Goal: Task Accomplishment & Management: Use online tool/utility

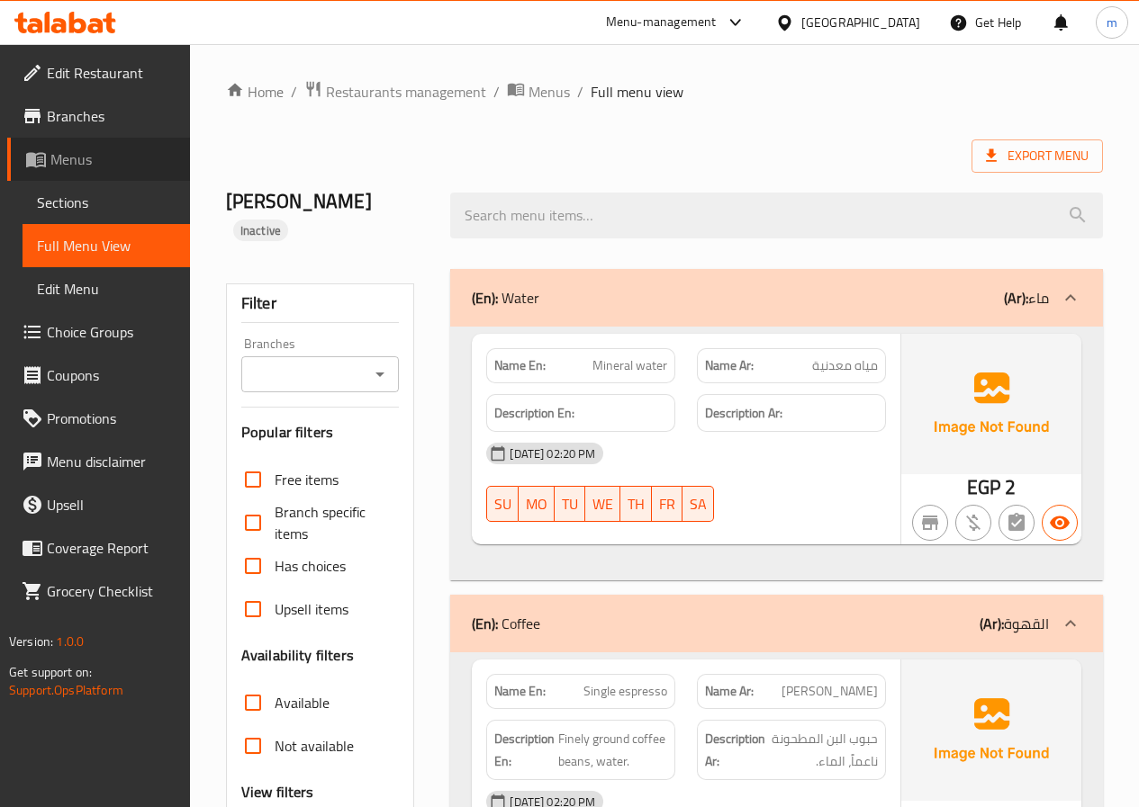
click at [102, 154] on span "Menus" at bounding box center [112, 160] width 125 height 22
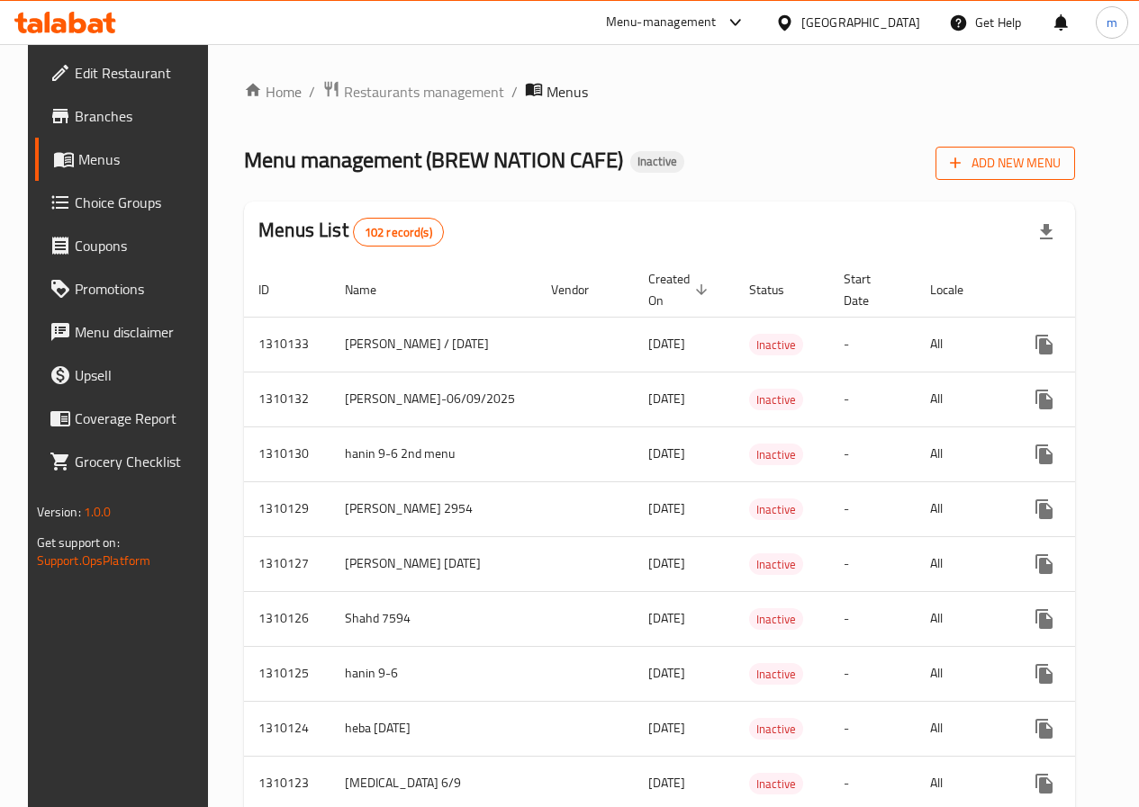
click at [998, 160] on span "Add New Menu" at bounding box center [1005, 163] width 111 height 23
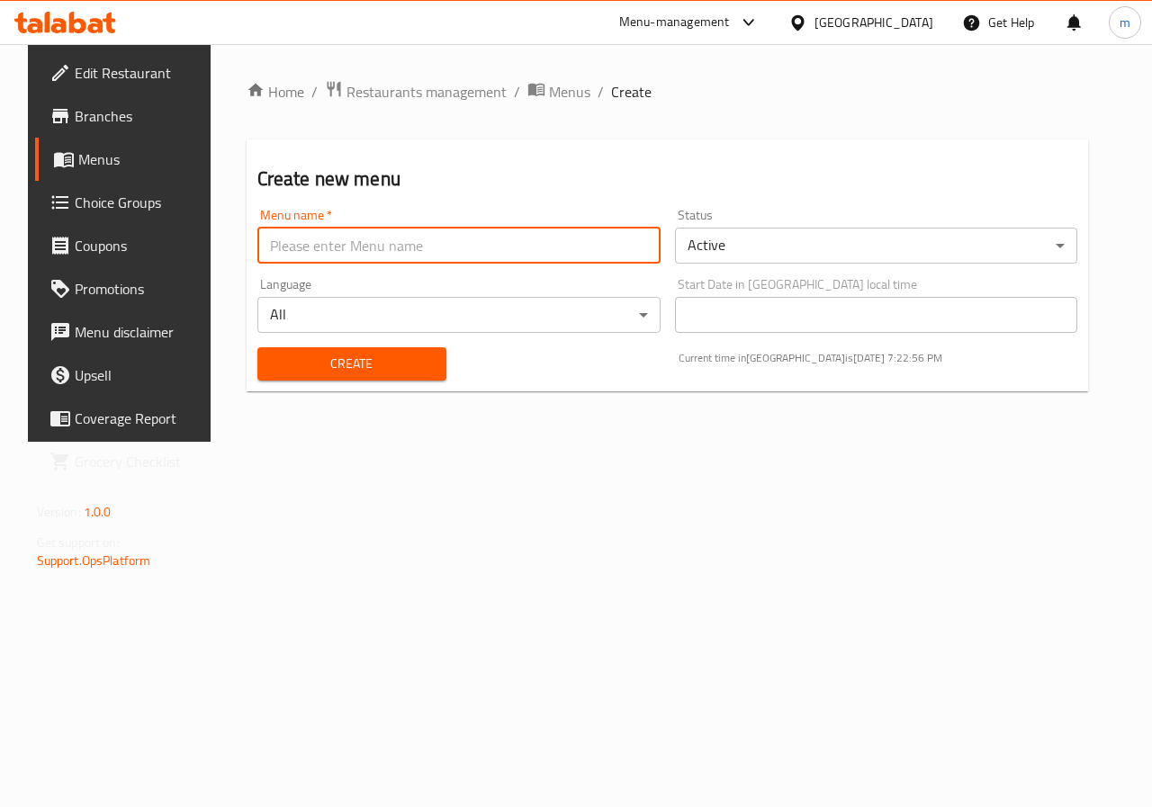
click at [385, 243] on input "text" at bounding box center [458, 246] width 403 height 36
type input "[PERSON_NAME]"
click at [327, 369] on span "Create" at bounding box center [352, 364] width 160 height 23
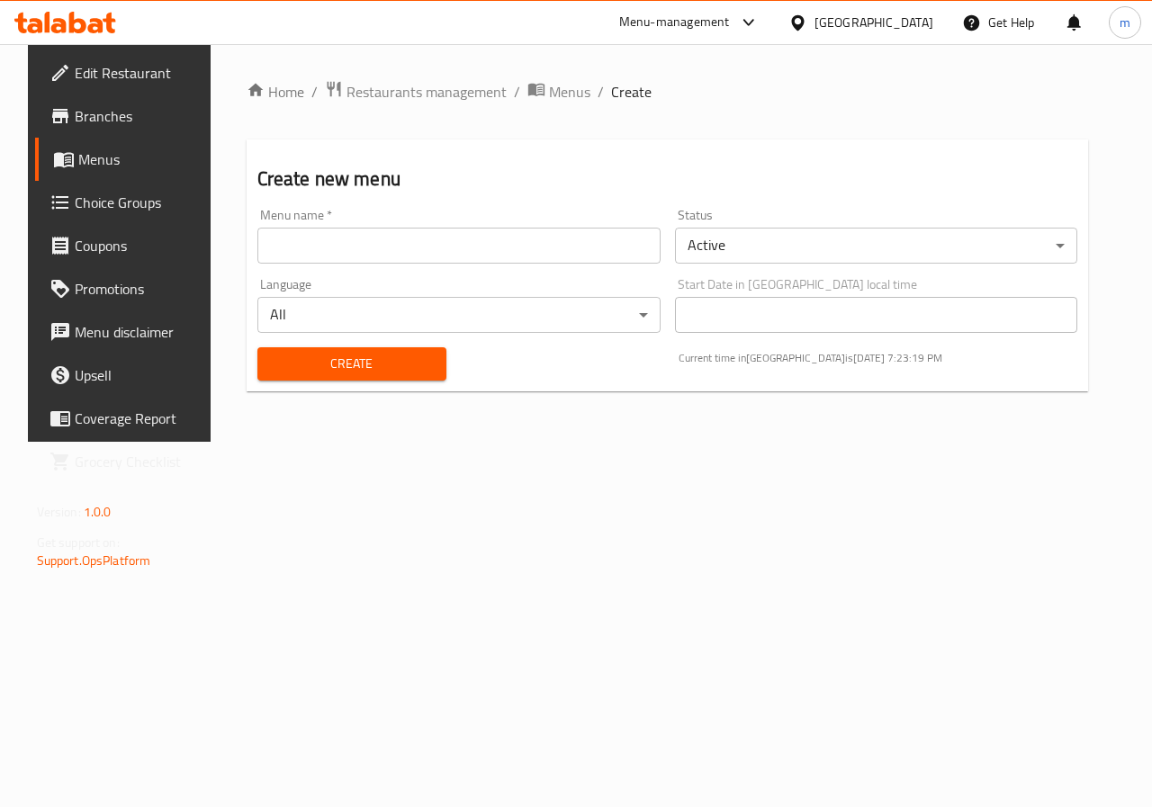
click at [125, 157] on span "Menus" at bounding box center [142, 160] width 128 height 22
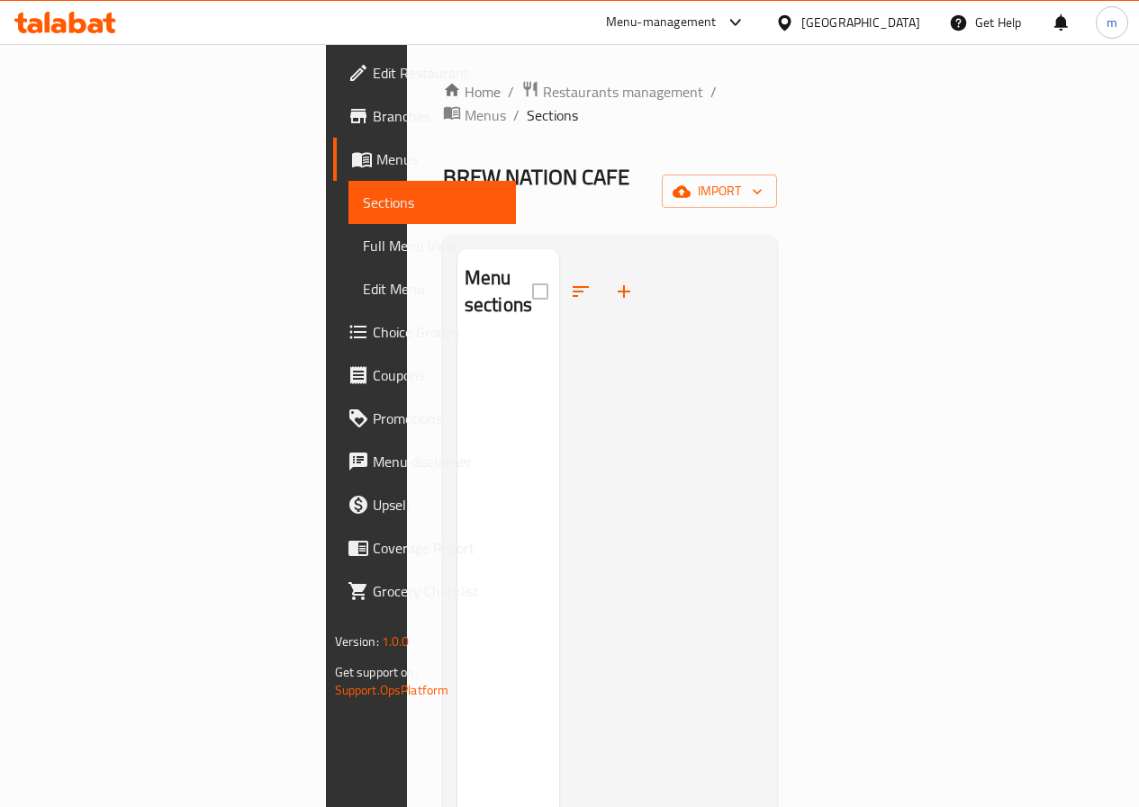
click at [363, 251] on span "Full Menu View" at bounding box center [432, 246] width 139 height 22
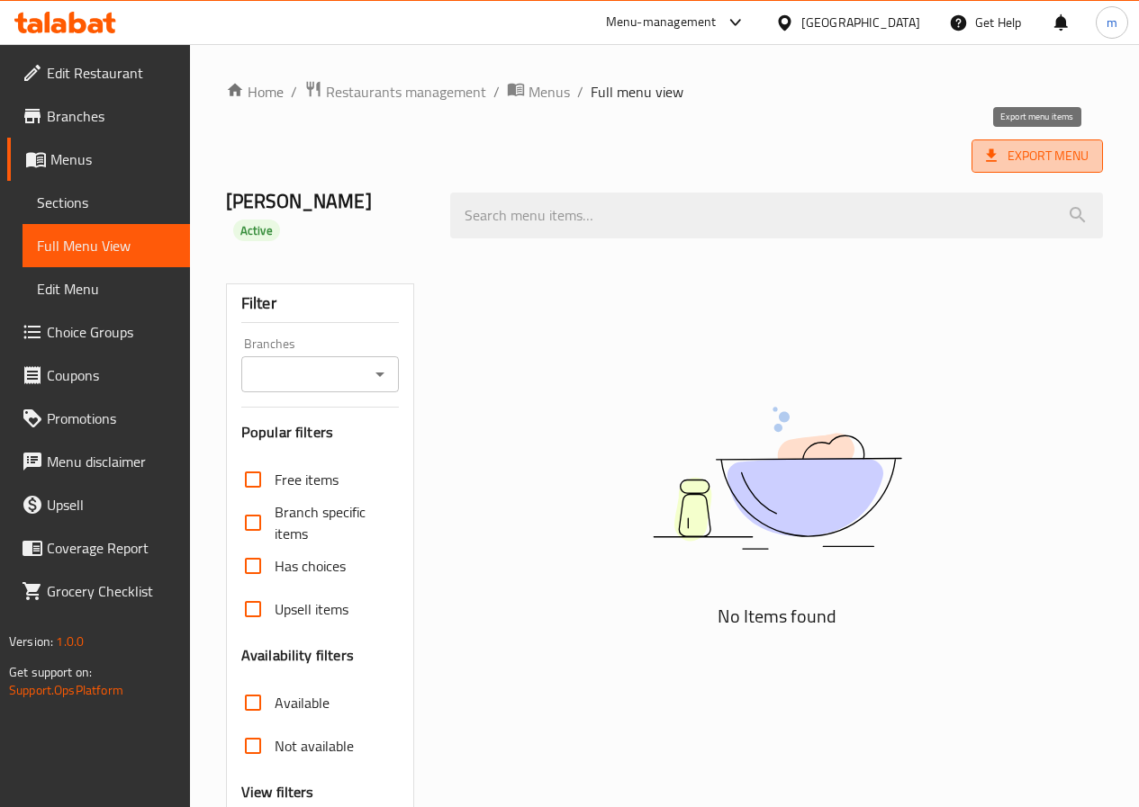
click at [1004, 156] on span "Export Menu" at bounding box center [1037, 156] width 103 height 23
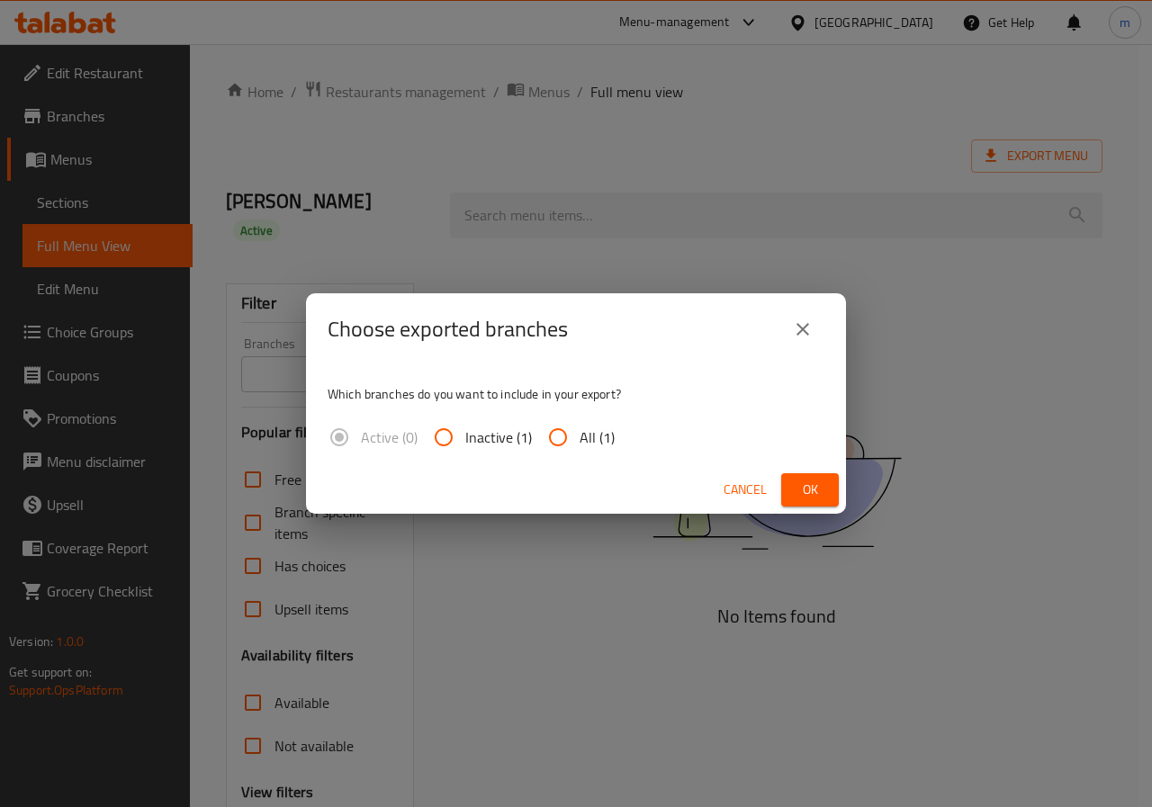
click at [494, 436] on span "Inactive (1)" at bounding box center [498, 438] width 67 height 22
click at [465, 436] on input "Inactive (1)" at bounding box center [443, 437] width 43 height 43
radio input "true"
click at [810, 494] on span "Ok" at bounding box center [810, 490] width 29 height 23
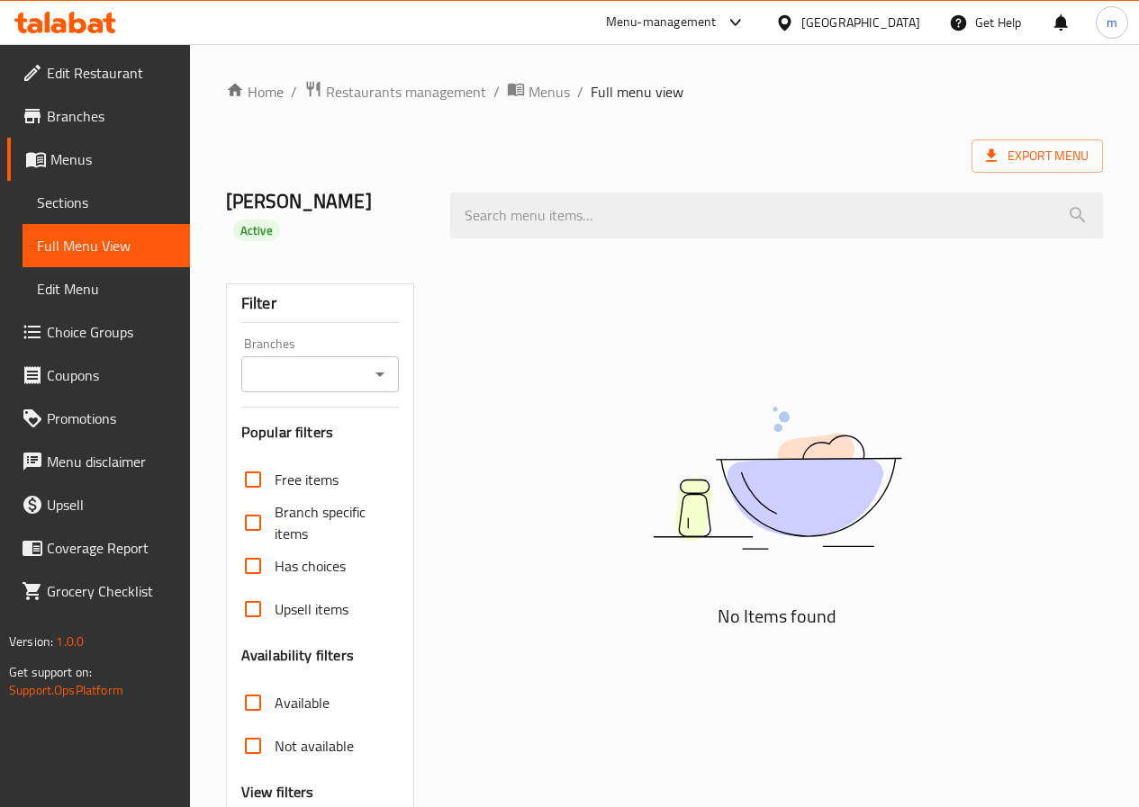
click at [470, 296] on div "No Items found" at bounding box center [776, 608] width 674 height 701
click at [1006, 154] on span "Export Menu" at bounding box center [1037, 156] width 103 height 23
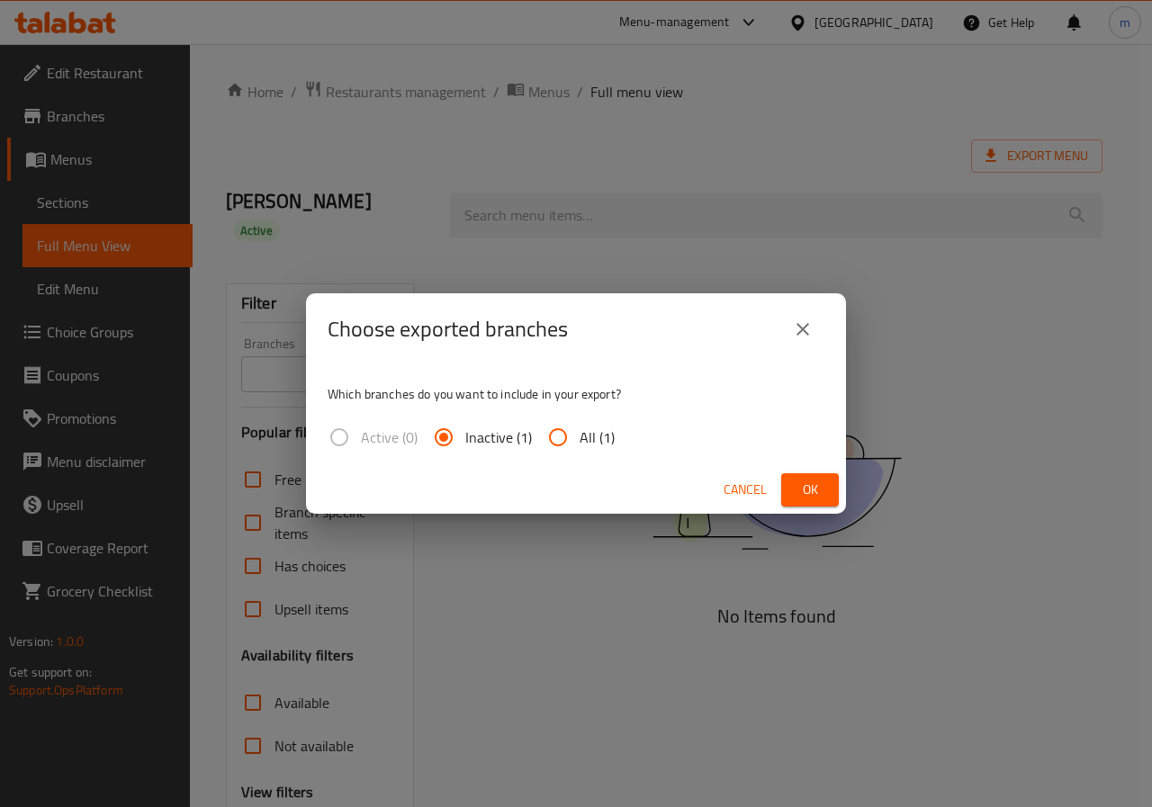
click at [798, 482] on span "Ok" at bounding box center [810, 490] width 29 height 23
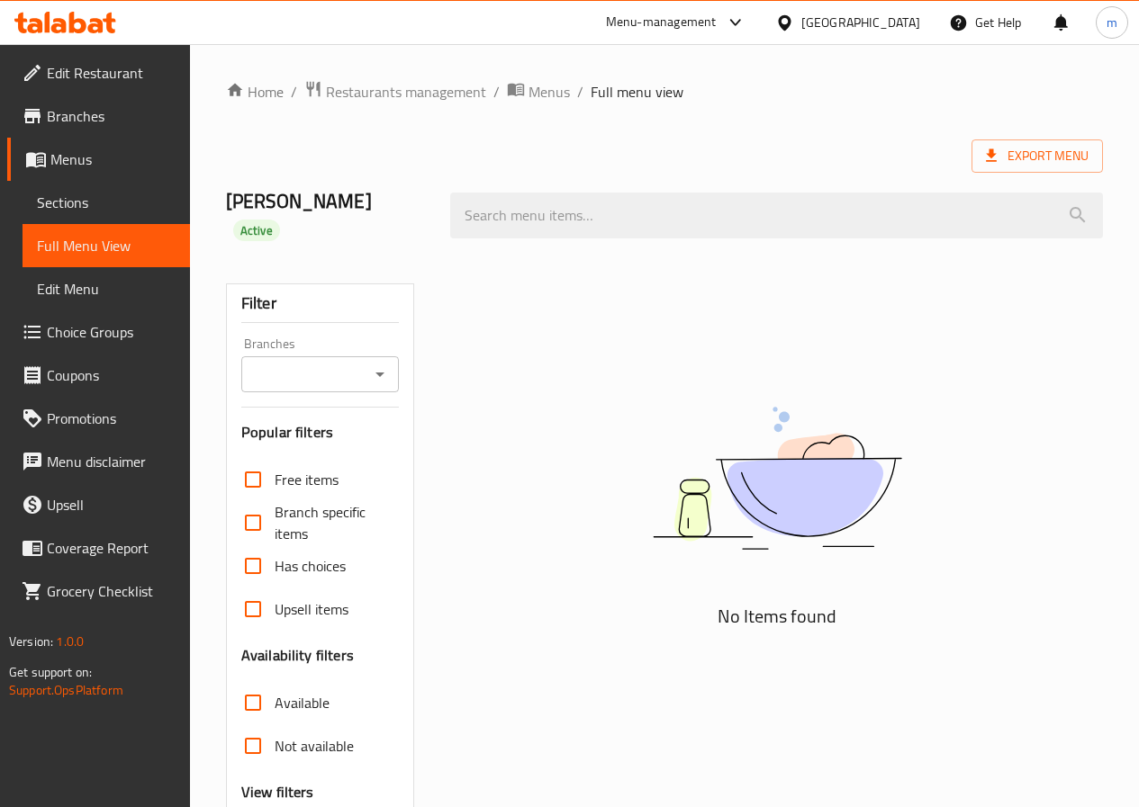
click at [493, 280] on div "No Items found" at bounding box center [776, 608] width 674 height 701
click at [112, 231] on link "Full Menu View" at bounding box center [106, 245] width 167 height 43
click at [90, 149] on span "Menus" at bounding box center [112, 160] width 125 height 22
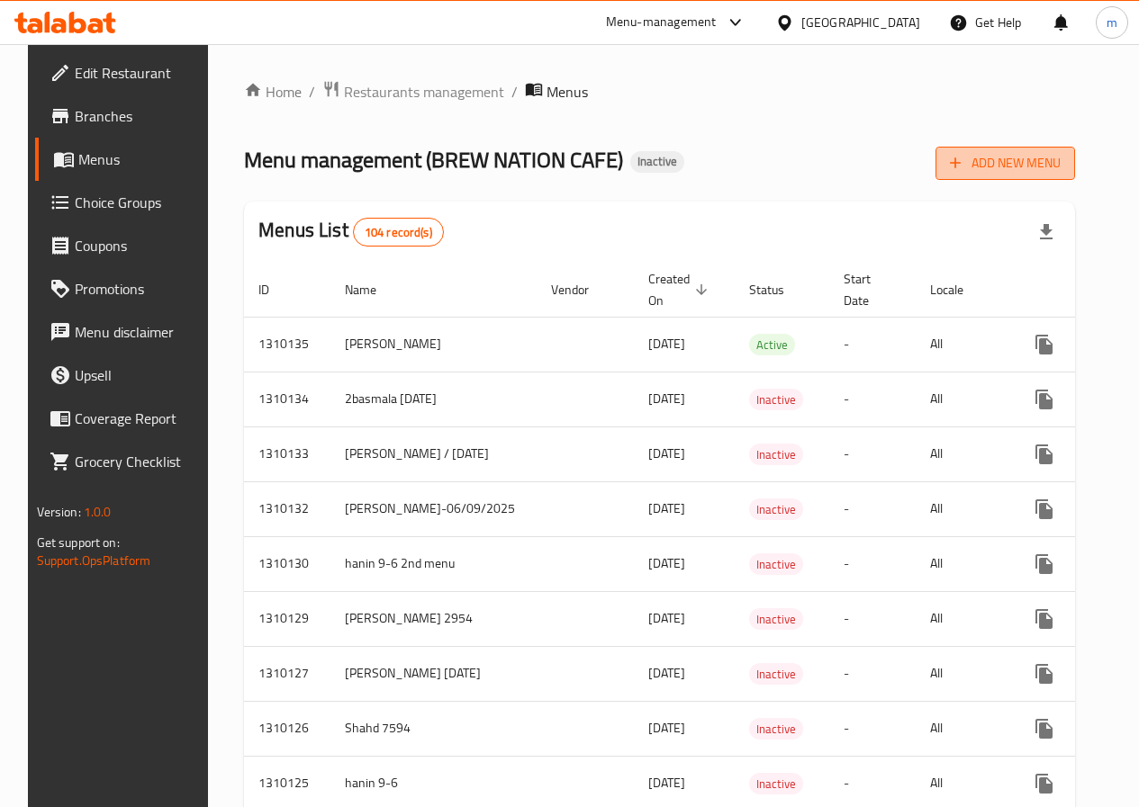
click at [1046, 164] on span "Add New Menu" at bounding box center [1005, 163] width 111 height 23
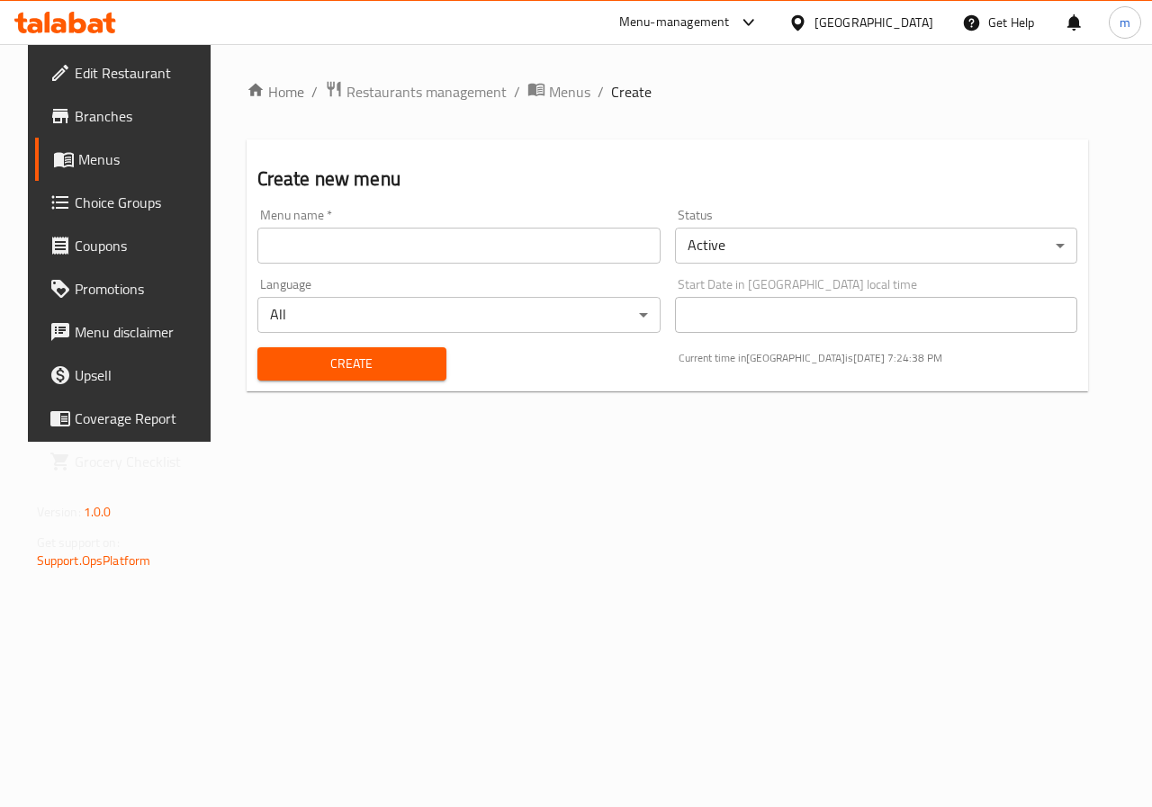
drag, startPoint x: 390, startPoint y: 262, endPoint x: 396, endPoint y: 248, distance: 14.9
click at [390, 262] on input "text" at bounding box center [458, 246] width 403 height 36
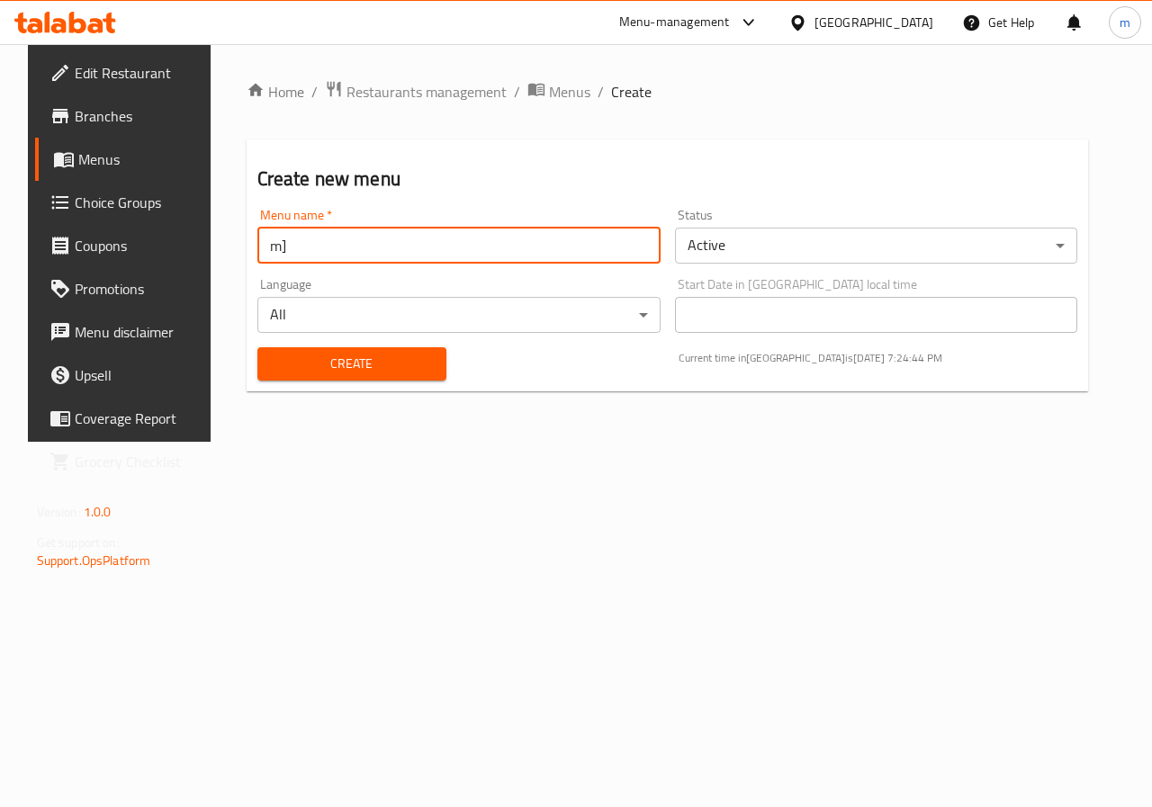
type input "m"
type input "[PERSON_NAME]"
click at [372, 353] on span "Create" at bounding box center [352, 364] width 160 height 23
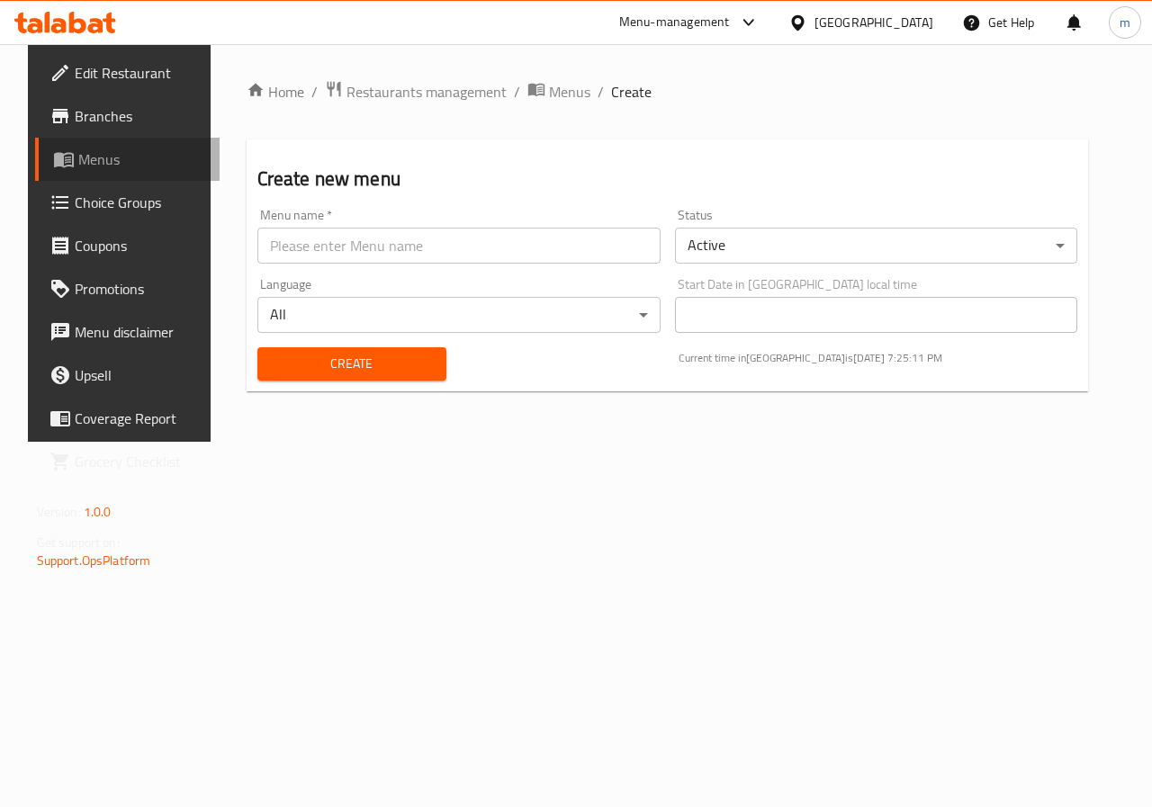
click at [78, 164] on span "Menus" at bounding box center [142, 160] width 128 height 22
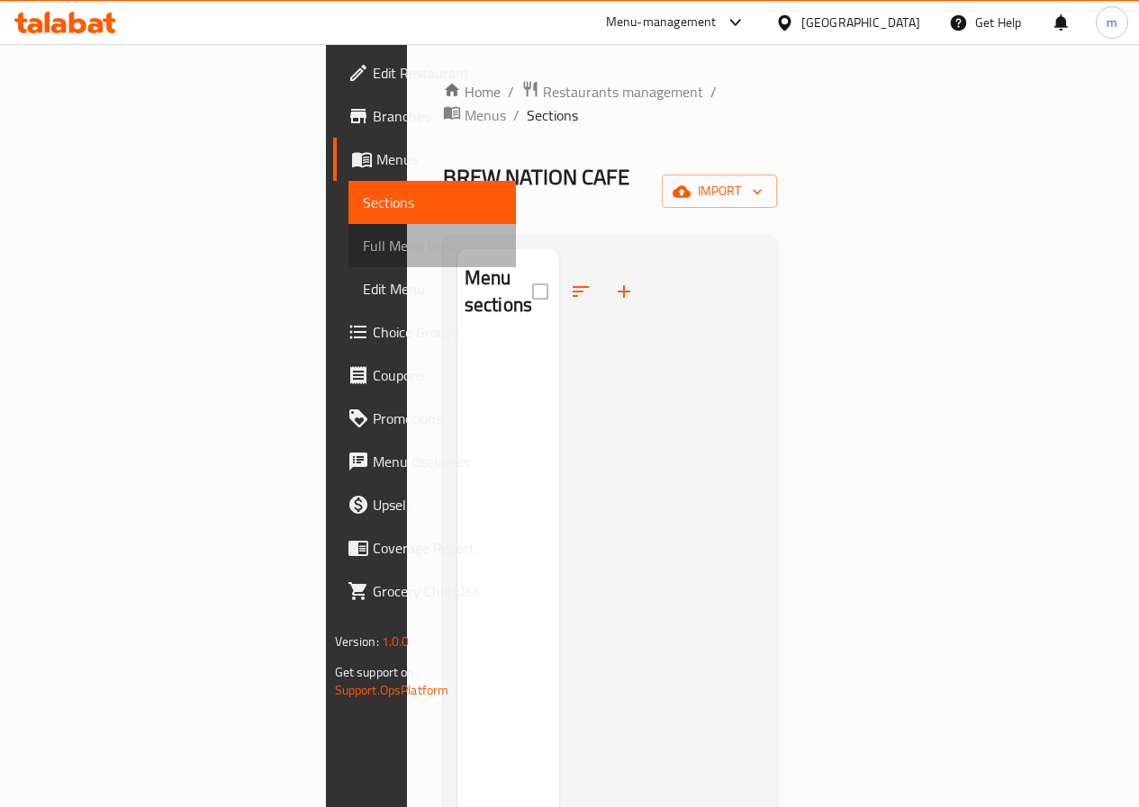
click at [363, 245] on span "Full Menu View" at bounding box center [432, 246] width 139 height 22
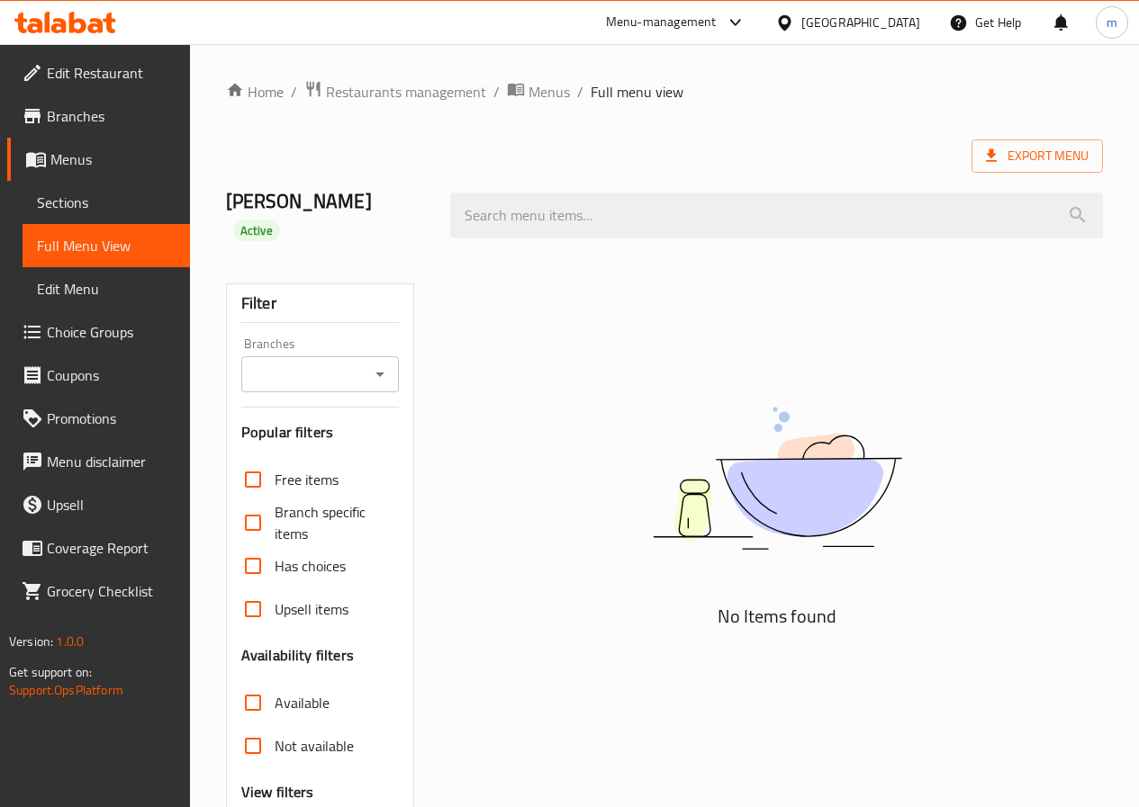
click at [64, 207] on span "Sections" at bounding box center [106, 203] width 139 height 22
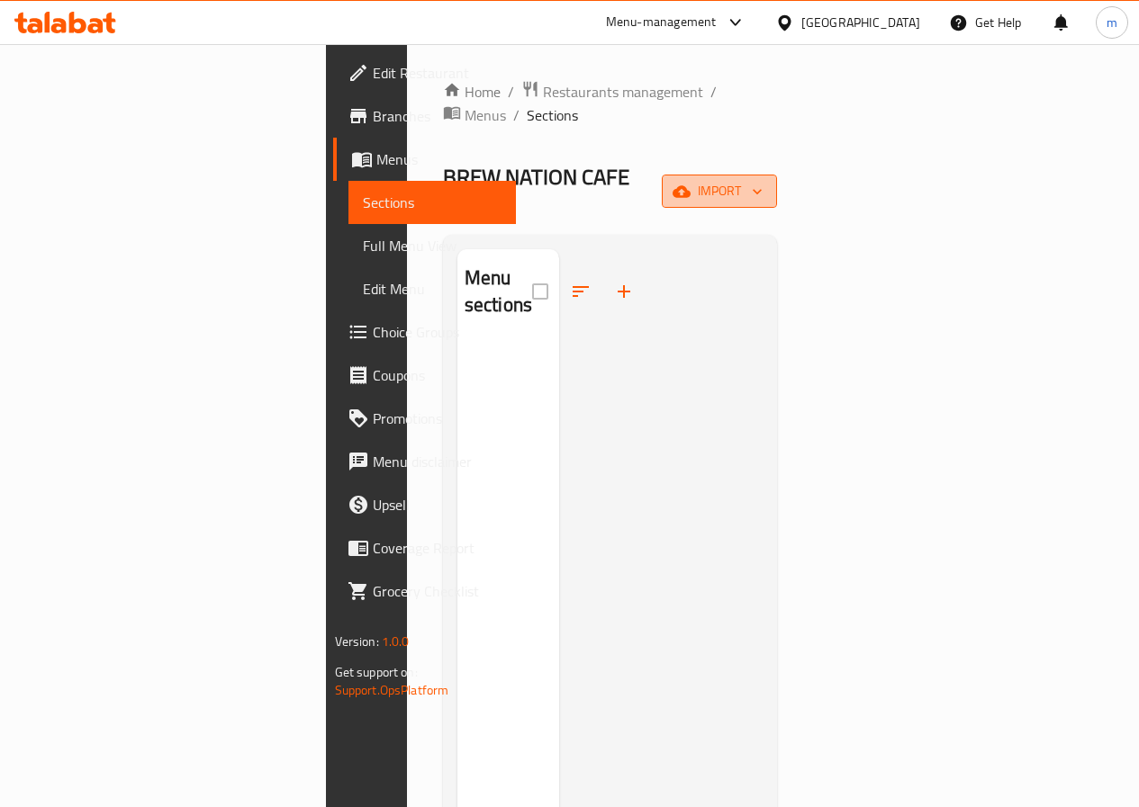
click at [766, 183] on icon "button" at bounding box center [757, 192] width 18 height 18
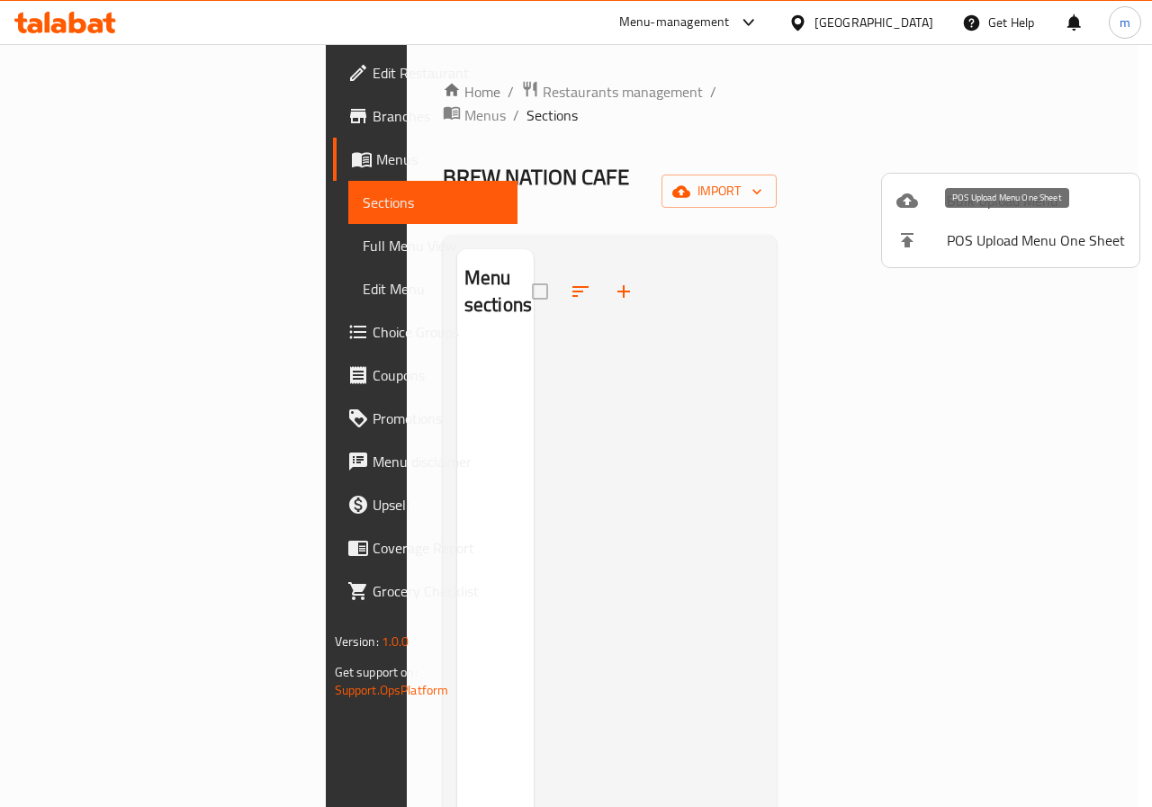
click at [1010, 244] on span "POS Upload Menu One Sheet" at bounding box center [1036, 241] width 178 height 22
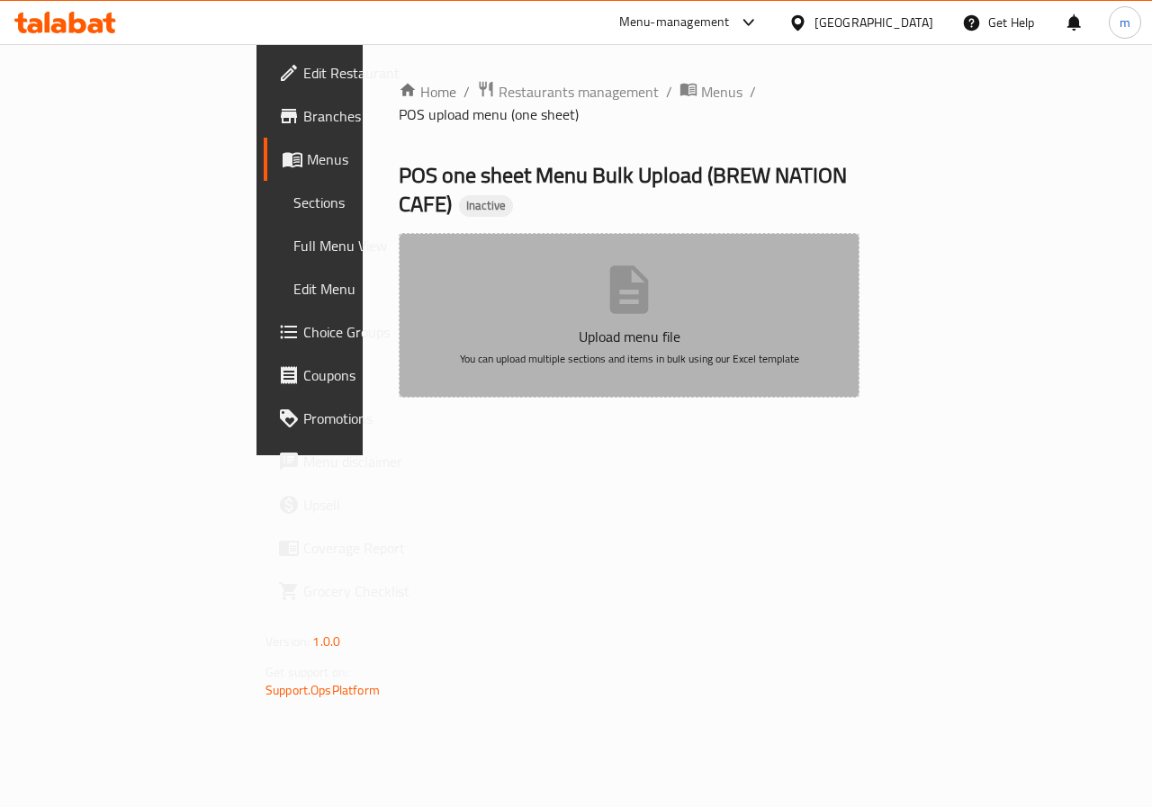
click at [658, 261] on icon "button" at bounding box center [629, 290] width 58 height 58
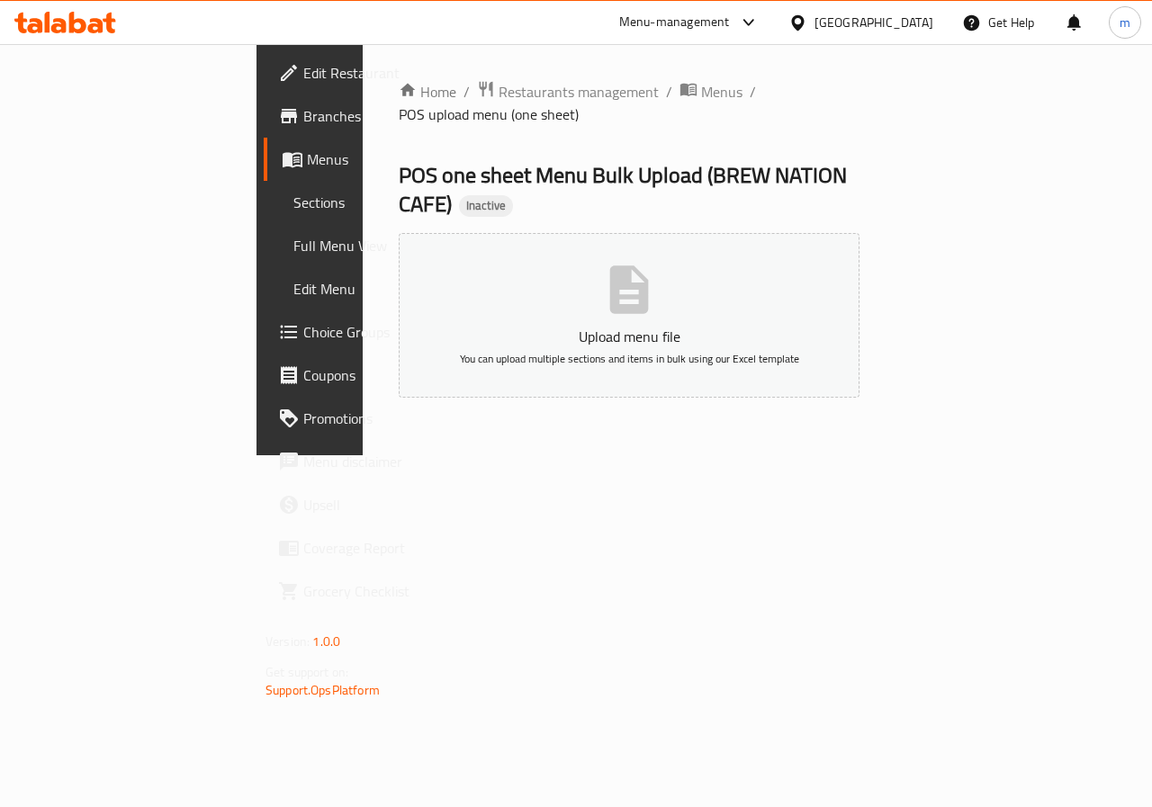
click at [649, 266] on icon "button" at bounding box center [629, 290] width 39 height 48
click at [659, 326] on p "Upload menu file" at bounding box center [629, 337] width 405 height 22
click at [658, 261] on icon "button" at bounding box center [629, 290] width 58 height 58
click at [494, 271] on button "Upload menu file You can upload multiple sections and items in bulk using our E…" at bounding box center [629, 315] width 461 height 165
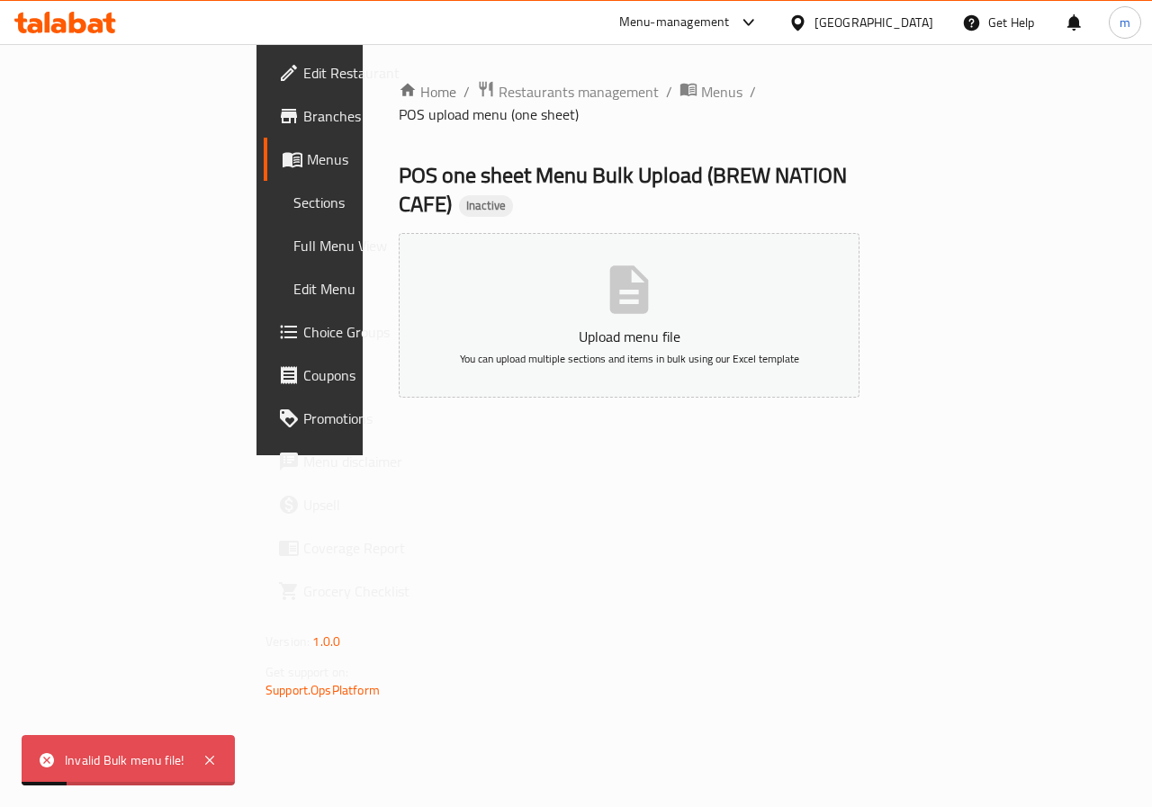
click at [307, 151] on span "Menus" at bounding box center [371, 160] width 128 height 22
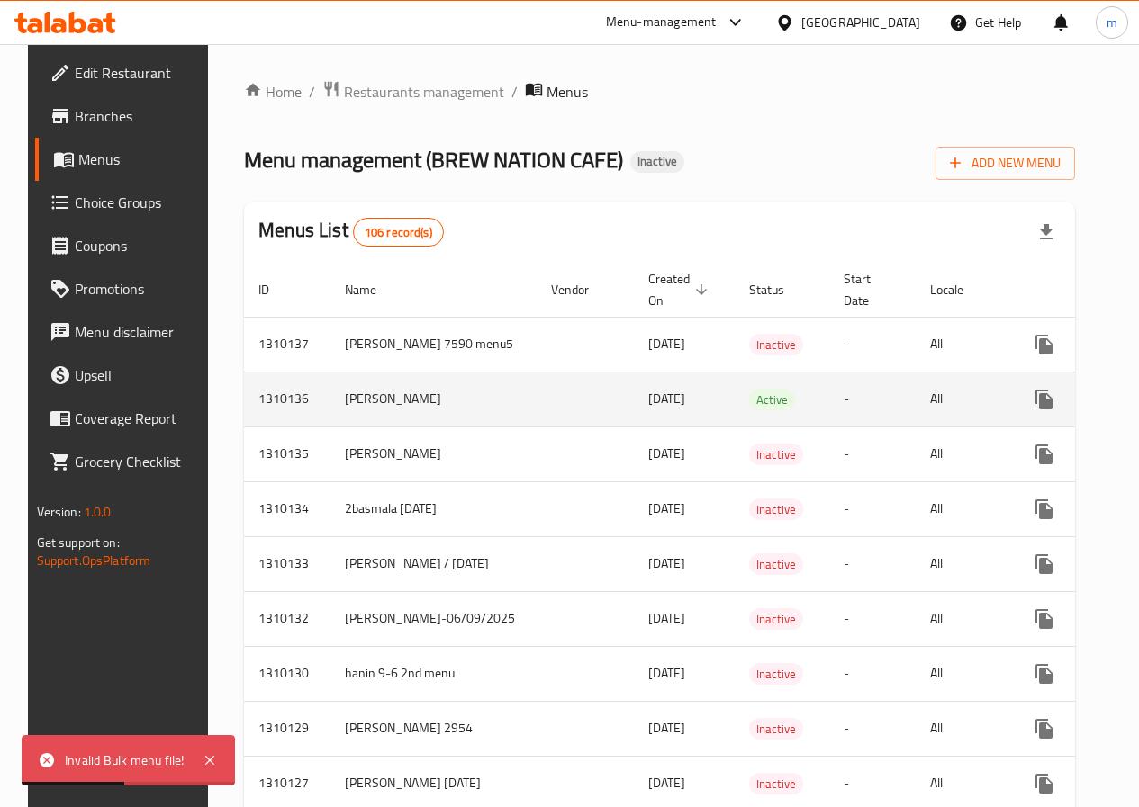
click at [536, 401] on td "enhanced table" at bounding box center [584, 399] width 97 height 55
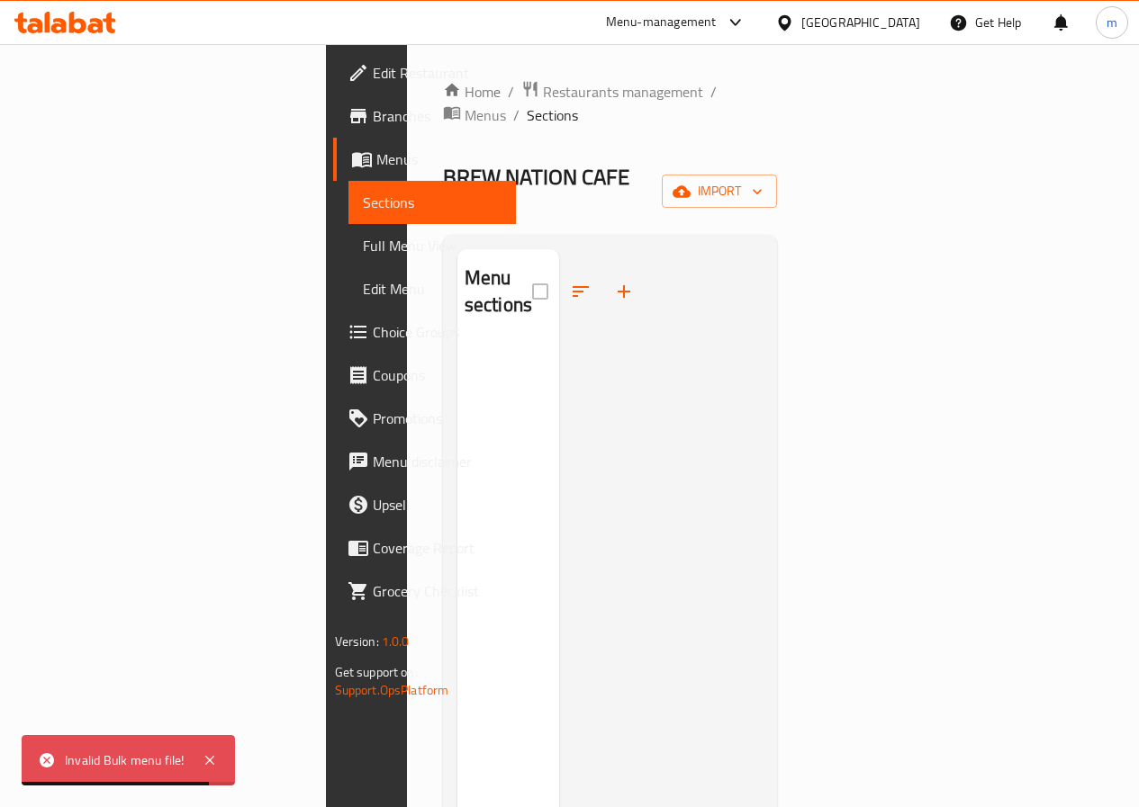
click at [708, 287] on div at bounding box center [660, 652] width 203 height 807
click at [721, 289] on div at bounding box center [660, 652] width 203 height 807
click at [766, 183] on icon "button" at bounding box center [757, 192] width 18 height 18
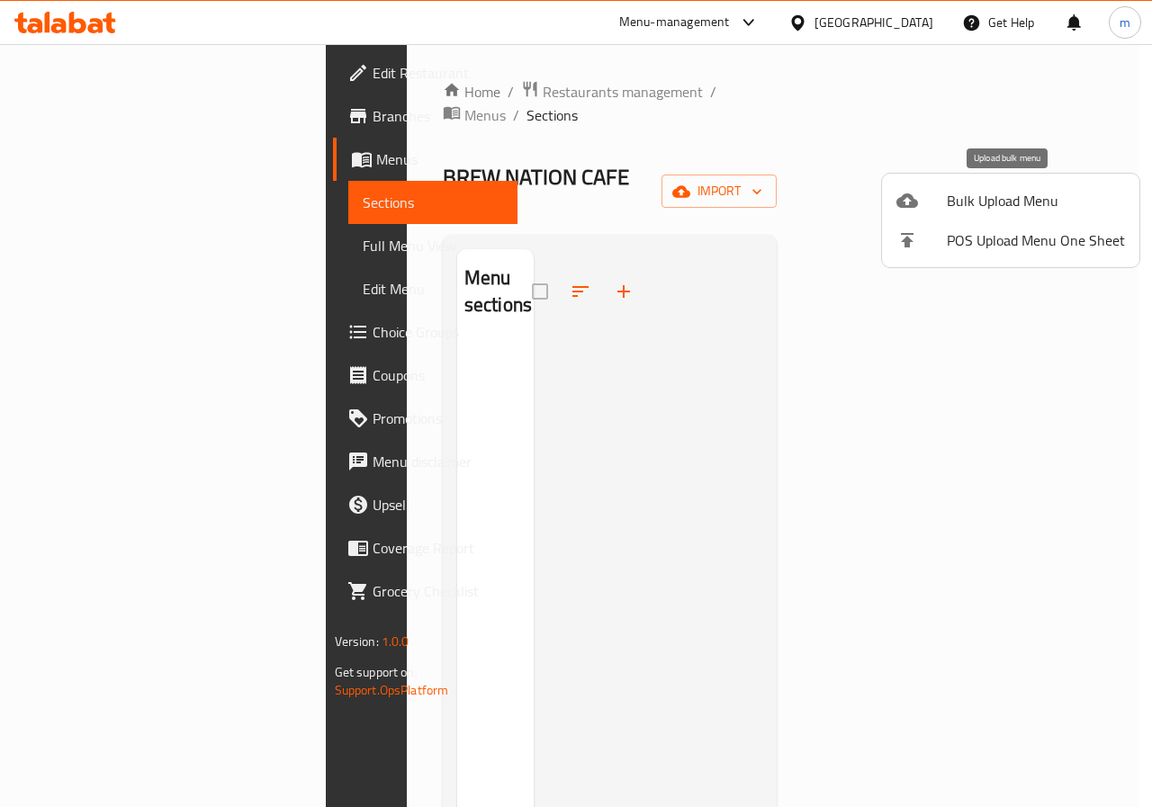
click at [984, 205] on span "Bulk Upload Menu" at bounding box center [1036, 201] width 178 height 22
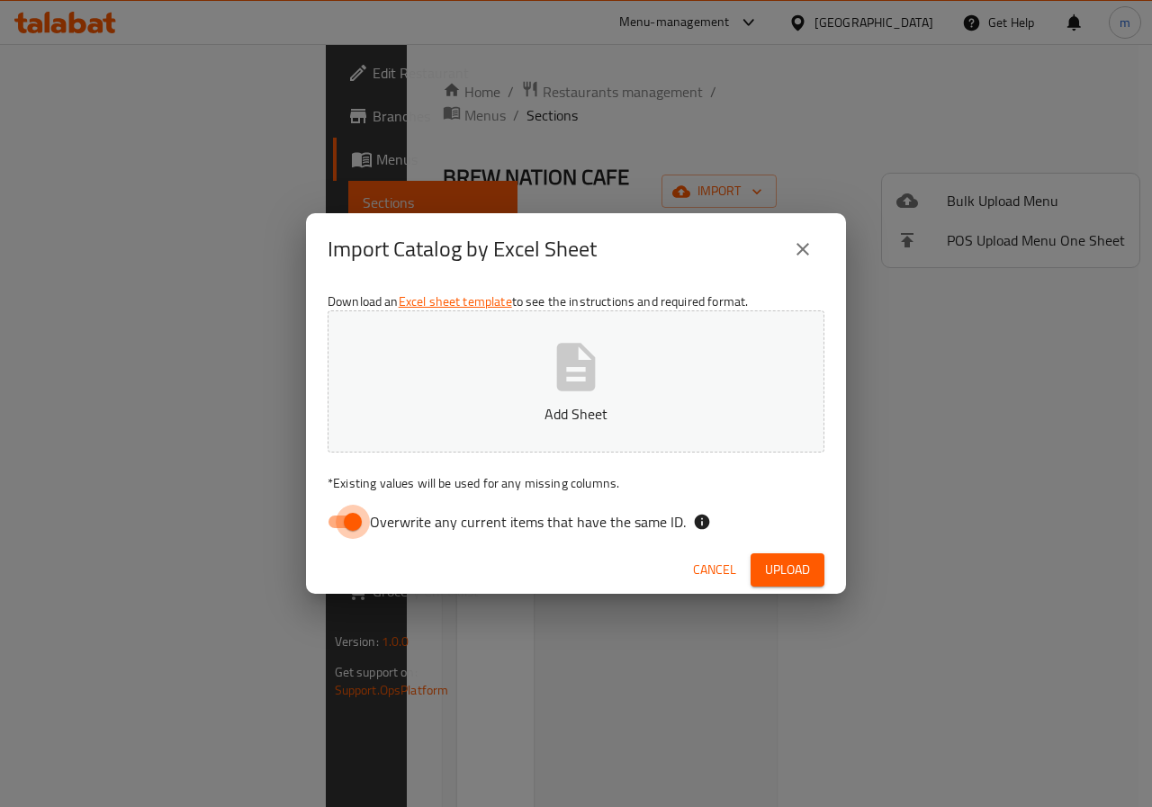
click at [336, 521] on input "Overwrite any current items that have the same ID." at bounding box center [353, 522] width 103 height 34
checkbox input "false"
click at [574, 373] on icon "button" at bounding box center [576, 367] width 39 height 48
click at [787, 574] on span "Upload" at bounding box center [787, 570] width 45 height 23
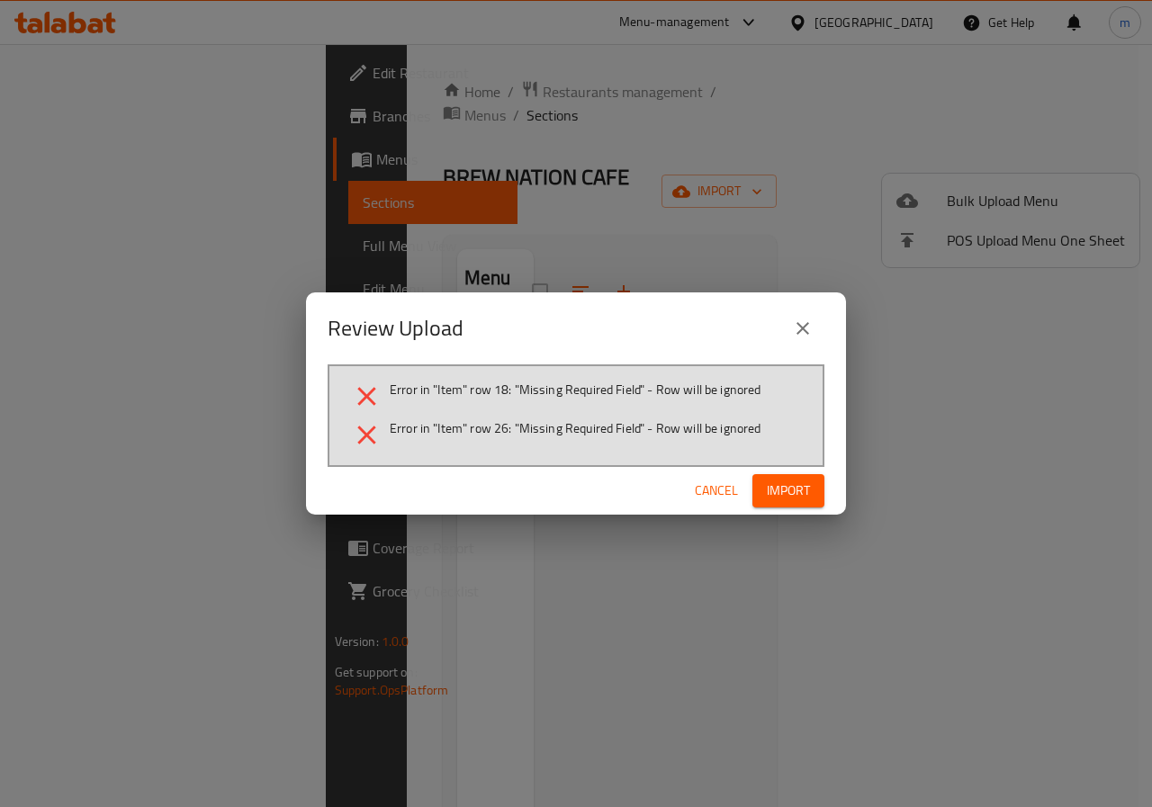
click at [798, 494] on span "Import" at bounding box center [788, 491] width 43 height 23
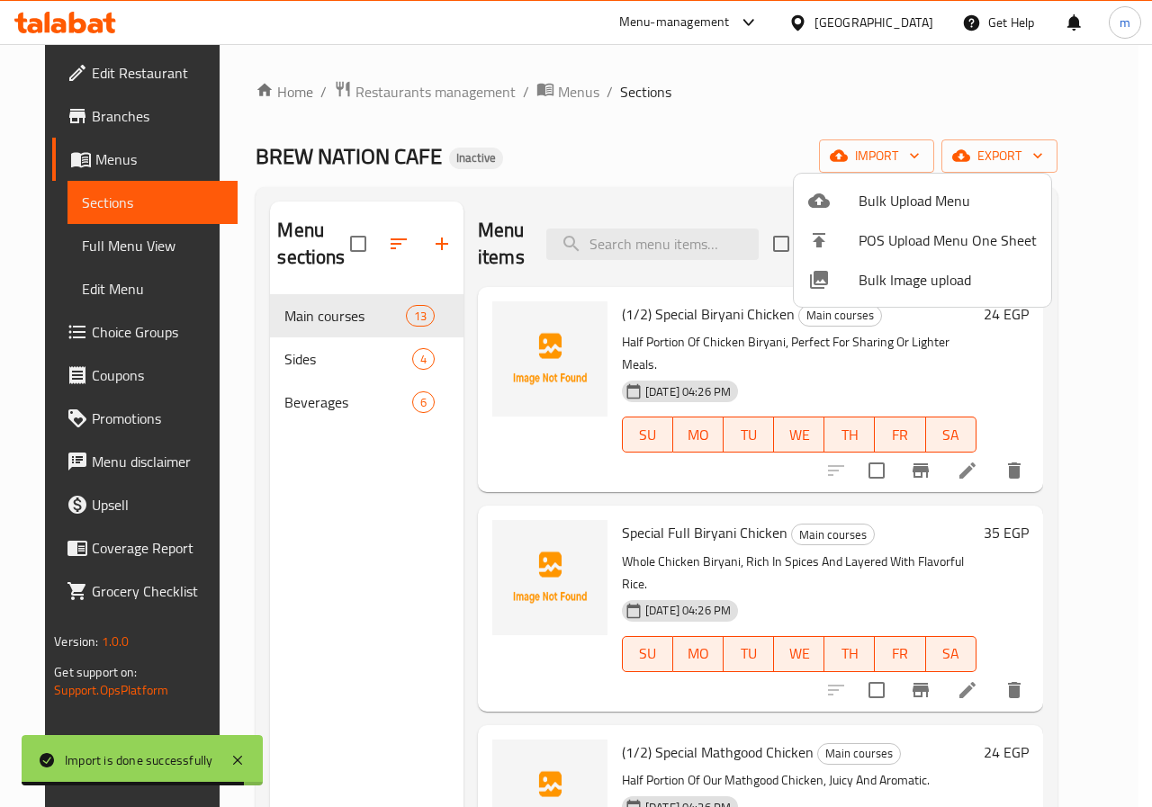
click at [1010, 329] on div at bounding box center [576, 403] width 1152 height 807
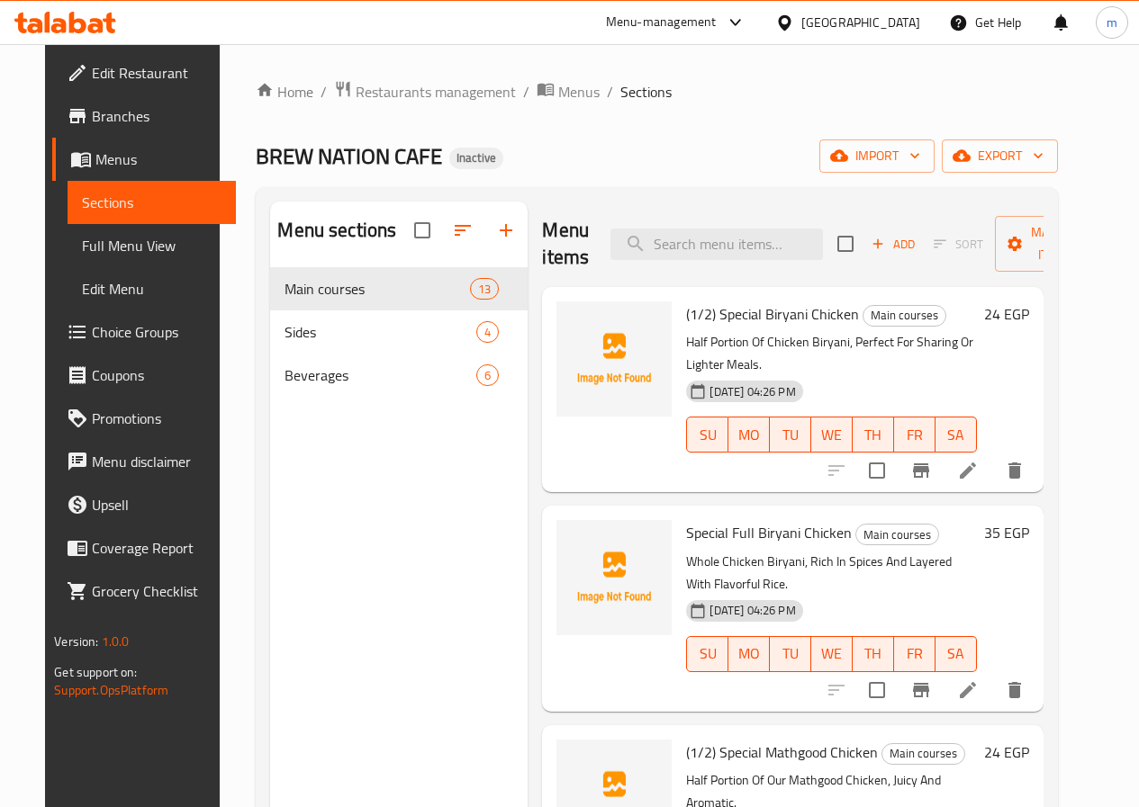
click at [115, 246] on span "Full Menu View" at bounding box center [151, 246] width 139 height 22
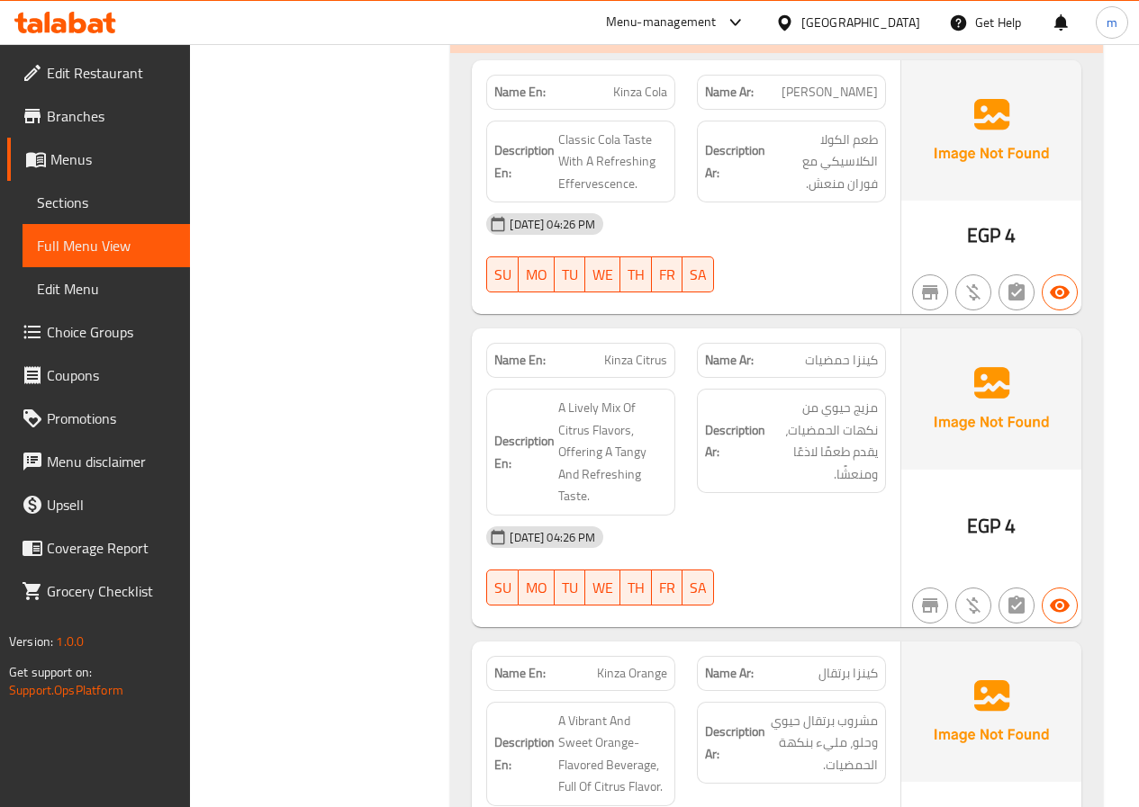
scroll to position [5787, 0]
